Goal: Transaction & Acquisition: Purchase product/service

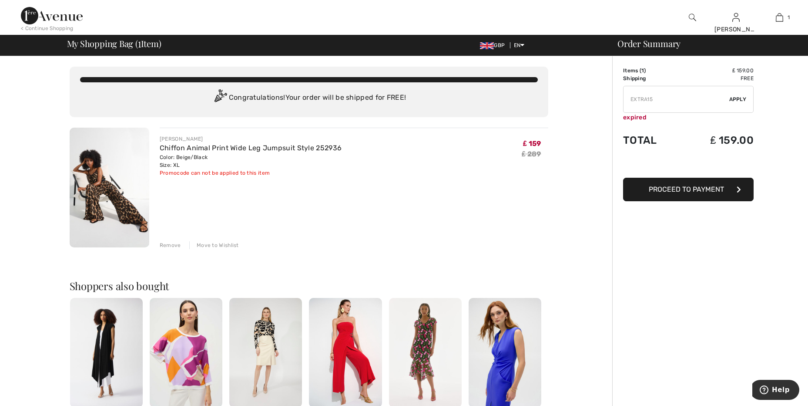
type input "NEW15"
type input "FREEXPRESS"
type input "MAMA"
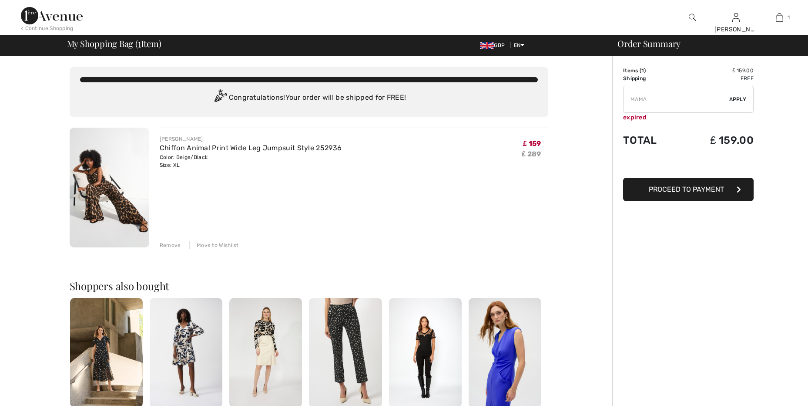
type input "FLASH15"
type input "SURPRISE"
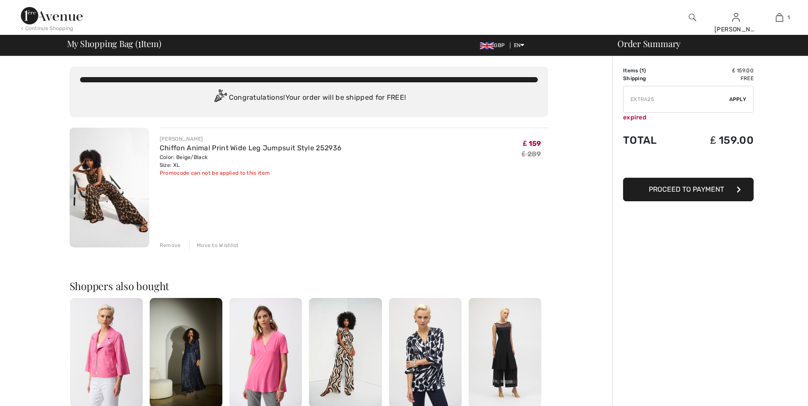
type input "NEW15"
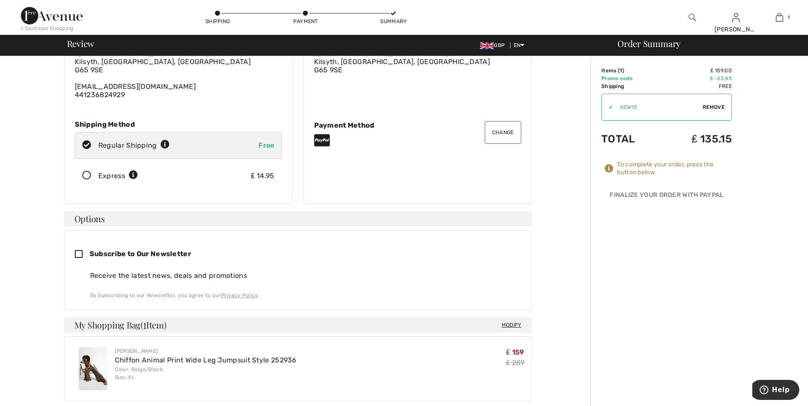
scroll to position [87, 0]
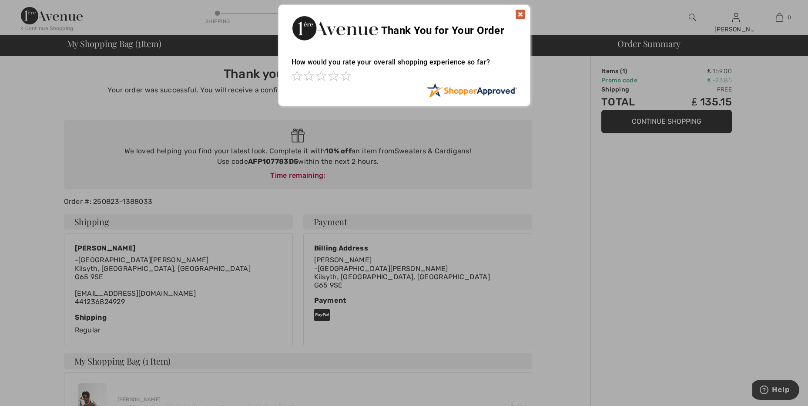
click at [518, 16] on img at bounding box center [520, 14] width 10 height 10
